Goal: Register for event/course

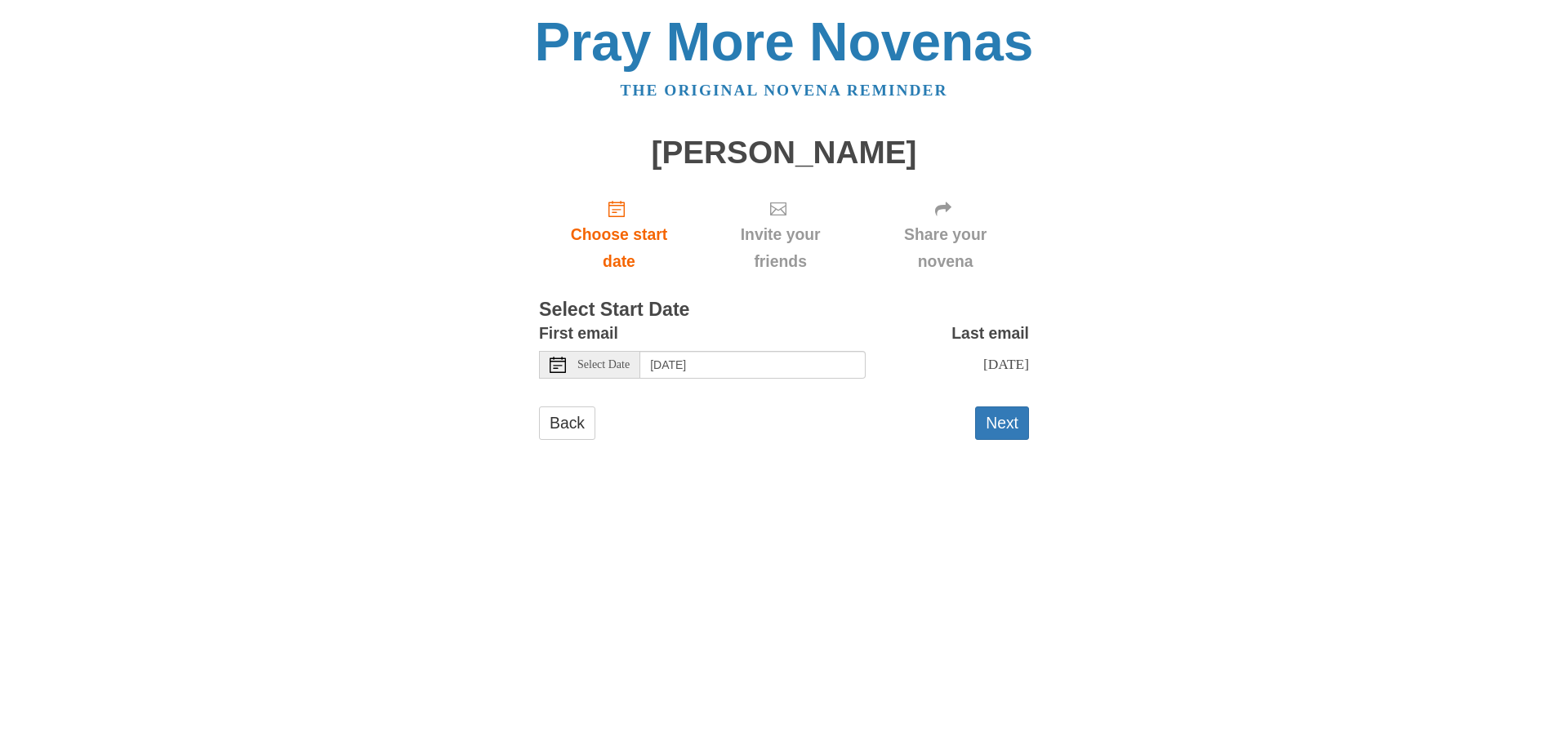
click at [553, 368] on icon at bounding box center [557, 365] width 16 height 16
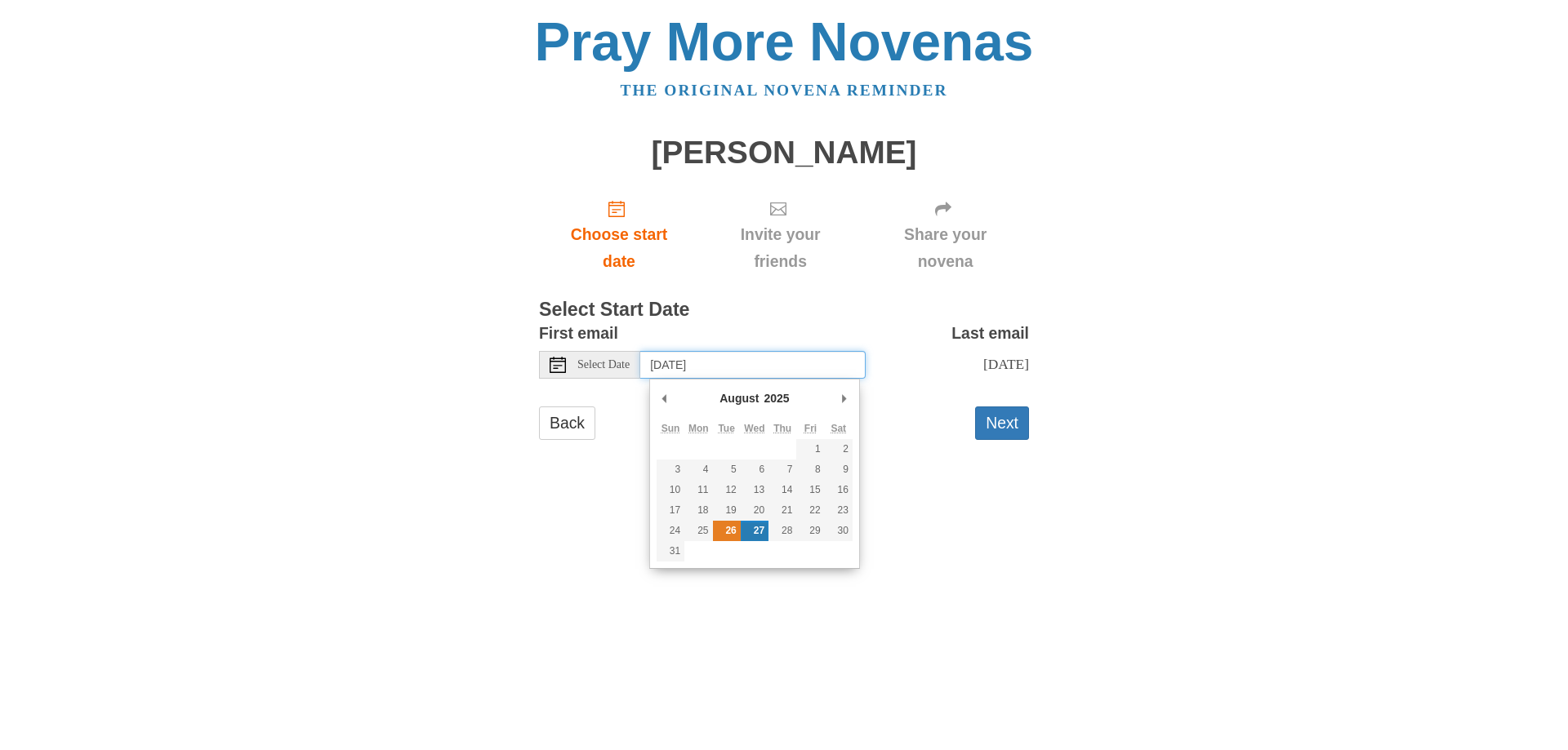
type input "Tuesday, August 26th"
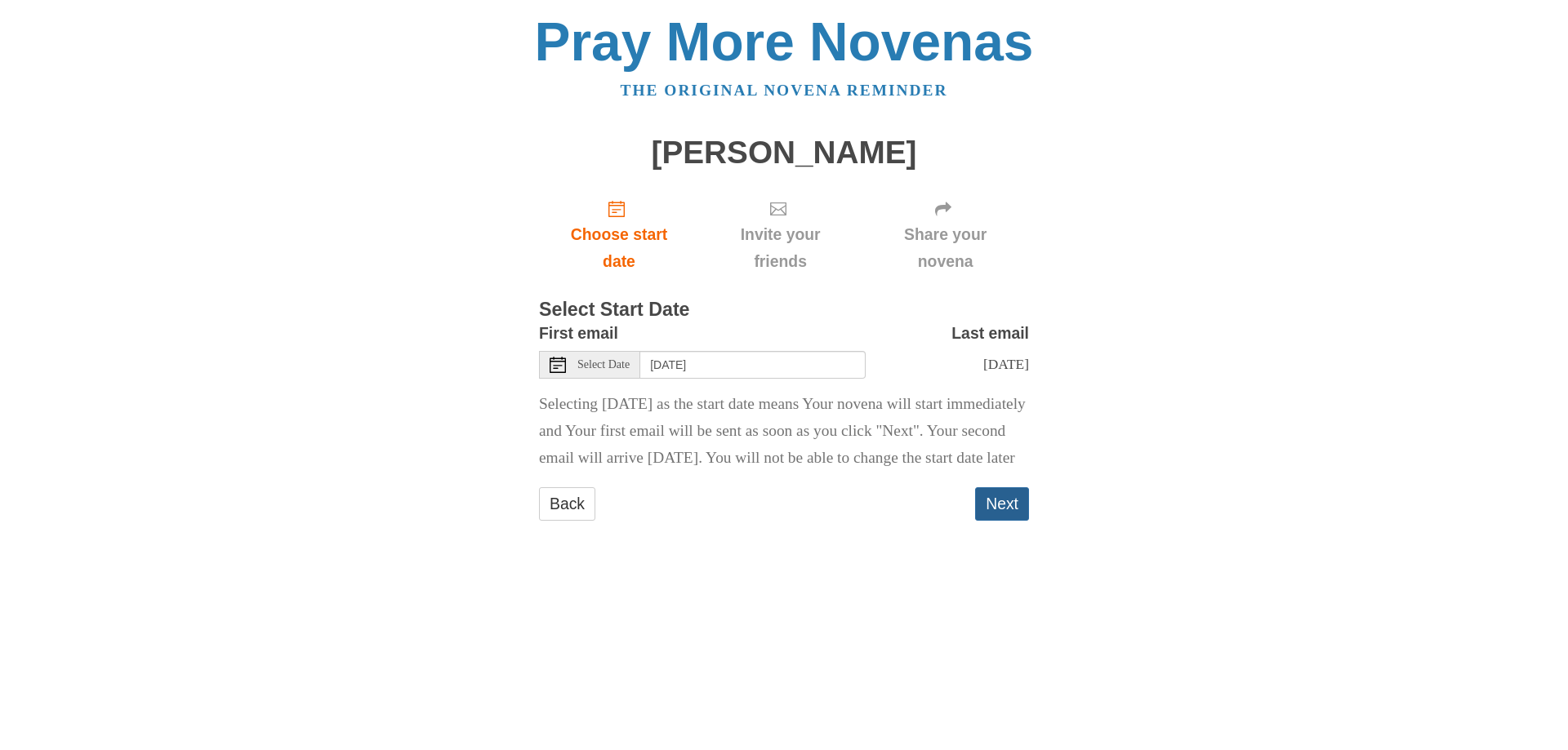
click at [1012, 521] on button "Next" at bounding box center [1001, 505] width 54 height 34
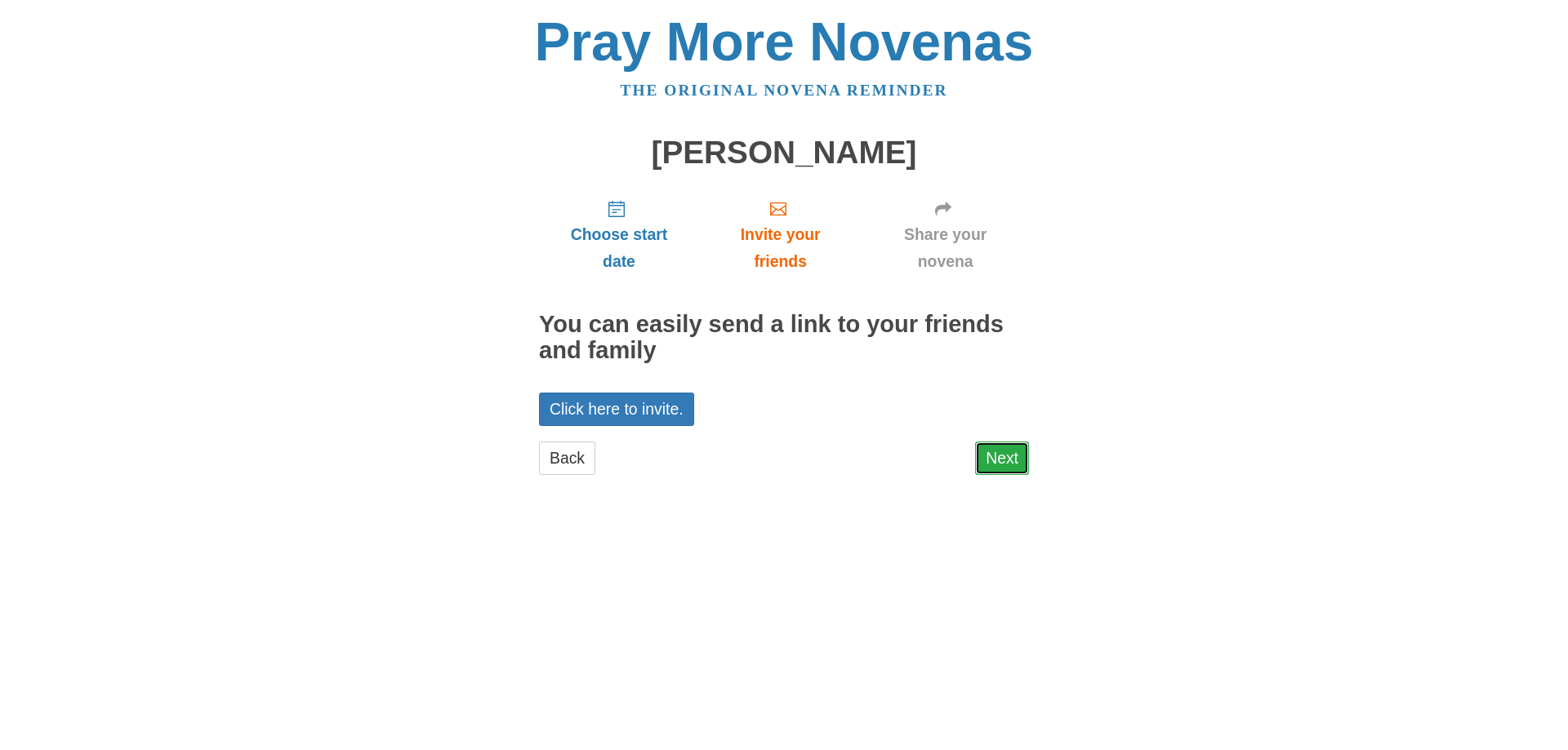
click at [1012, 461] on link "Next" at bounding box center [1001, 459] width 54 height 34
